Goal: Information Seeking & Learning: Compare options

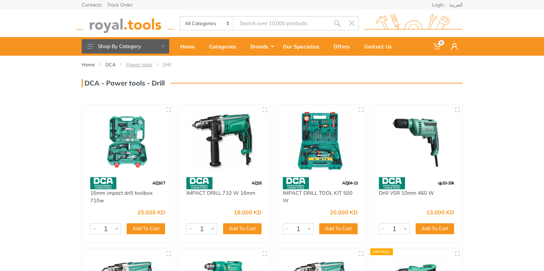
click at [139, 62] on link "Power tools" at bounding box center [139, 64] width 26 height 7
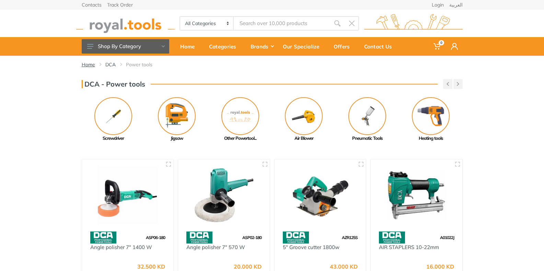
click at [88, 66] on link "Home" at bounding box center [88, 64] width 13 height 7
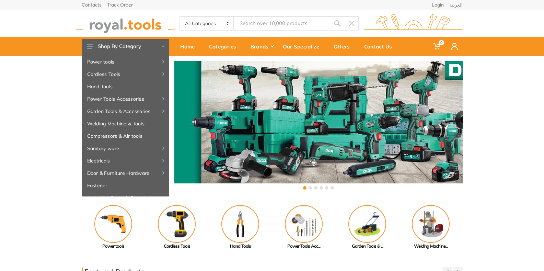
click at [43, 67] on div "‹ ›" at bounding box center [272, 126] width 544 height 141
click at [25, 79] on div "‹ ›" at bounding box center [272, 126] width 544 height 141
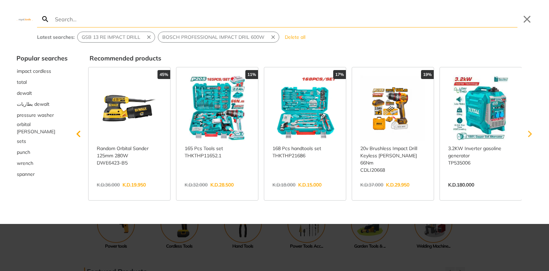
click at [528, 129] on icon "Scroll right" at bounding box center [530, 134] width 14 height 14
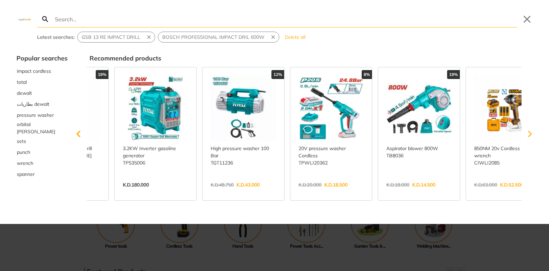
scroll to position [0, 350]
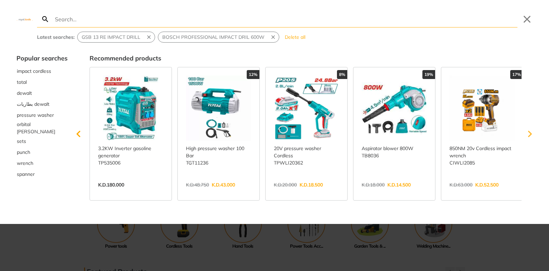
click at [528, 129] on icon "Scroll right" at bounding box center [530, 134] width 14 height 14
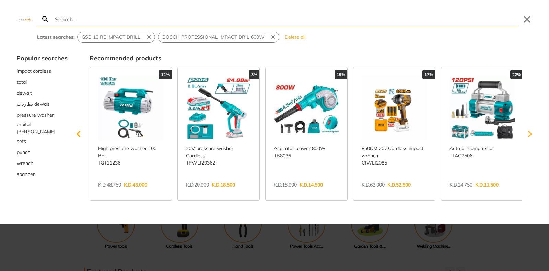
scroll to position [0, 442]
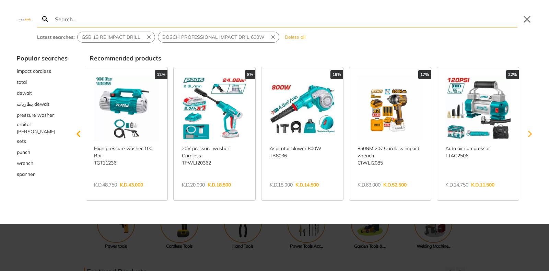
click at [528, 129] on icon "Scroll right" at bounding box center [530, 134] width 14 height 14
click at [20, 83] on span "total" at bounding box center [22, 82] width 10 height 7
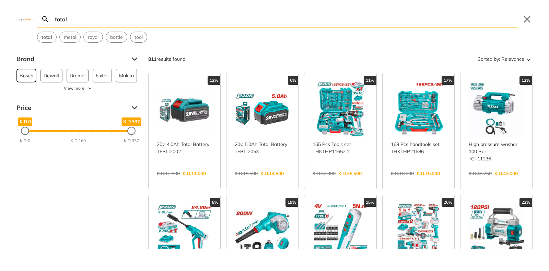
click at [22, 77] on span "Bosch" at bounding box center [27, 75] width 14 height 13
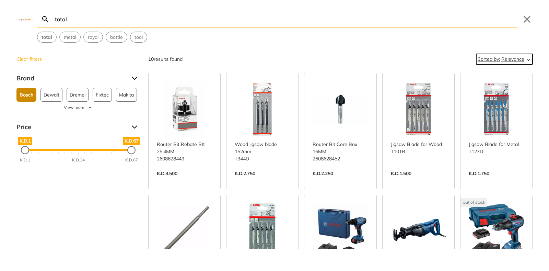
click at [524, 60] on icon "Sort" at bounding box center [528, 59] width 8 height 8
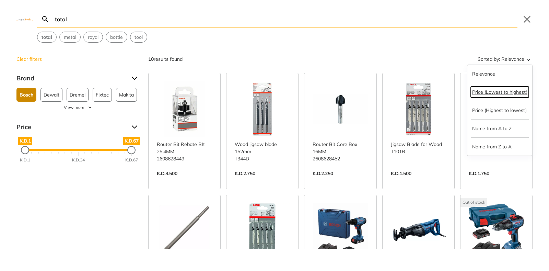
click at [503, 94] on button "Price (Lowest to highest)" at bounding box center [500, 91] width 58 height 11
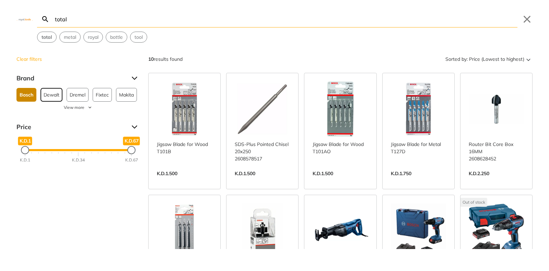
click at [46, 97] on span "Dewalt" at bounding box center [52, 94] width 16 height 13
click at [51, 96] on span "Dewalt" at bounding box center [52, 94] width 17 height 13
click at [51, 96] on span "Dewalt" at bounding box center [52, 94] width 16 height 13
click at [50, 96] on span "Dewalt" at bounding box center [52, 94] width 17 height 13
click at [50, 96] on span "Dewalt" at bounding box center [52, 94] width 16 height 13
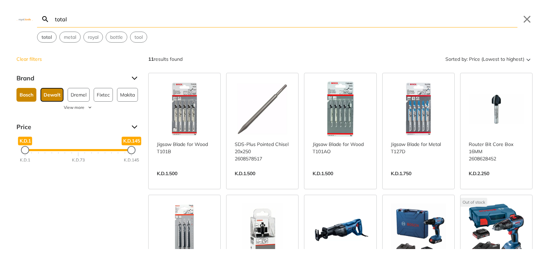
click at [50, 96] on span "Dewalt" at bounding box center [52, 94] width 17 height 13
click at [22, 97] on span "Bosch" at bounding box center [27, 94] width 14 height 13
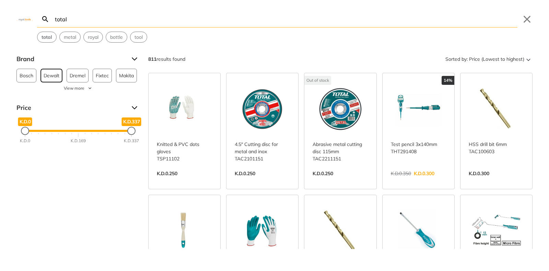
click at [51, 75] on span "Dewalt" at bounding box center [52, 75] width 16 height 13
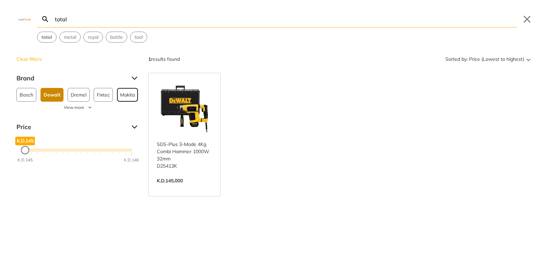
click at [123, 96] on span "Makita" at bounding box center [127, 94] width 15 height 13
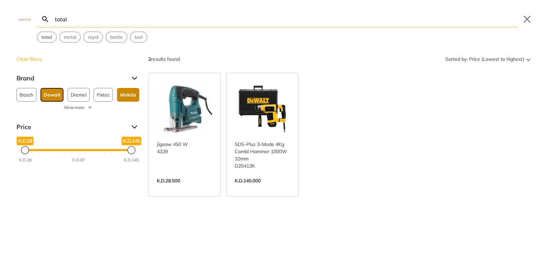
click at [44, 96] on span "Dewalt" at bounding box center [52, 94] width 17 height 13
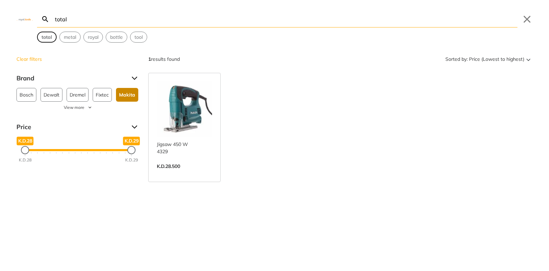
click at [47, 36] on strong "total" at bounding box center [47, 37] width 11 height 6
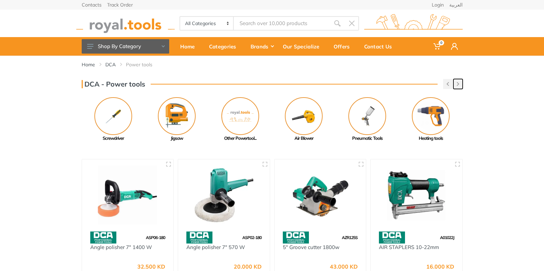
click at [457, 84] on icon "button" at bounding box center [458, 84] width 2 height 4
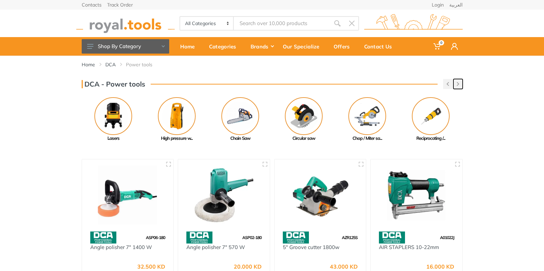
click at [457, 84] on icon "button" at bounding box center [458, 84] width 2 height 4
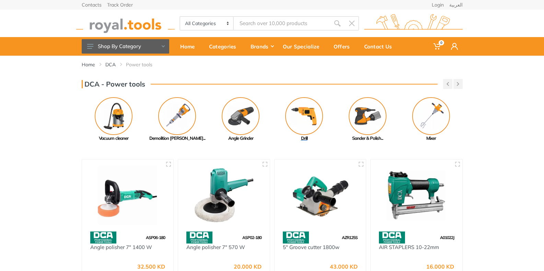
click at [300, 118] on img at bounding box center [304, 116] width 38 height 38
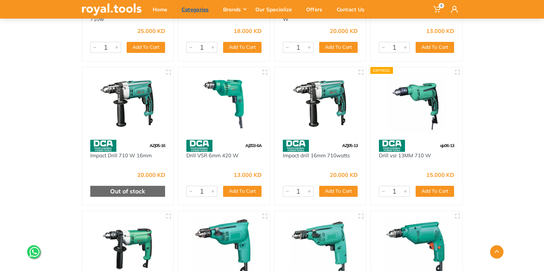
scroll to position [103, 0]
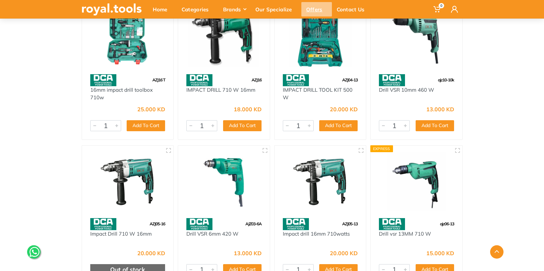
click at [316, 10] on div "Offers" at bounding box center [316, 9] width 31 height 14
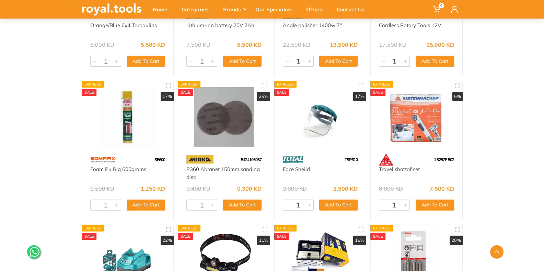
scroll to position [2675, 0]
